Goal: Information Seeking & Learning: Learn about a topic

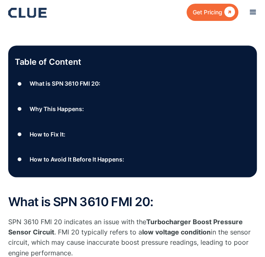
scroll to position [164, 0]
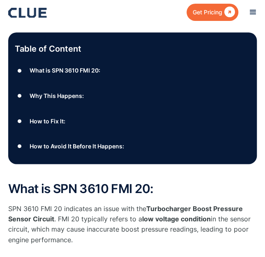
click at [53, 119] on div "How to Fix It:" at bounding box center [48, 121] width 36 height 10
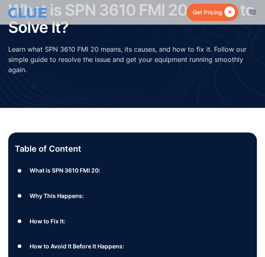
scroll to position [82, 0]
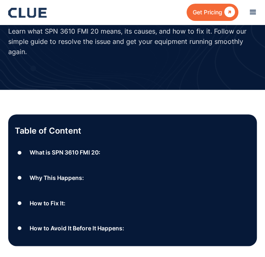
click at [91, 151] on div "What is SPN 3610 FMI 20:" at bounding box center [65, 152] width 71 height 10
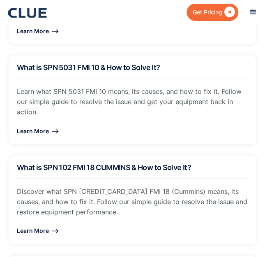
scroll to position [868, 0]
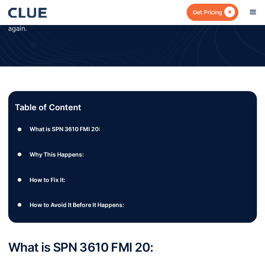
scroll to position [123, 0]
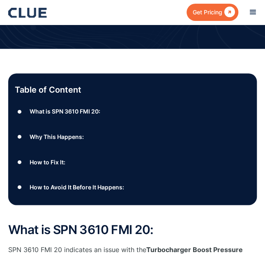
click at [59, 110] on div "What is SPN 3610 FMI 20:" at bounding box center [65, 111] width 71 height 10
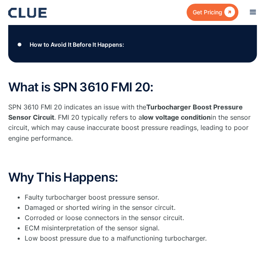
scroll to position [294, 0]
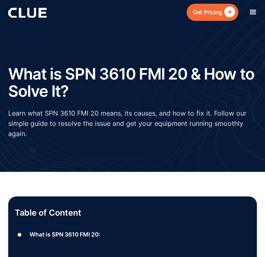
click at [85, 231] on div "What is SPN 3610 FMI 20:" at bounding box center [65, 235] width 71 height 10
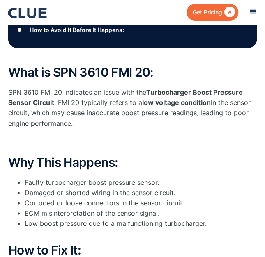
scroll to position [294, 0]
